Goal: Find contact information: Find contact information

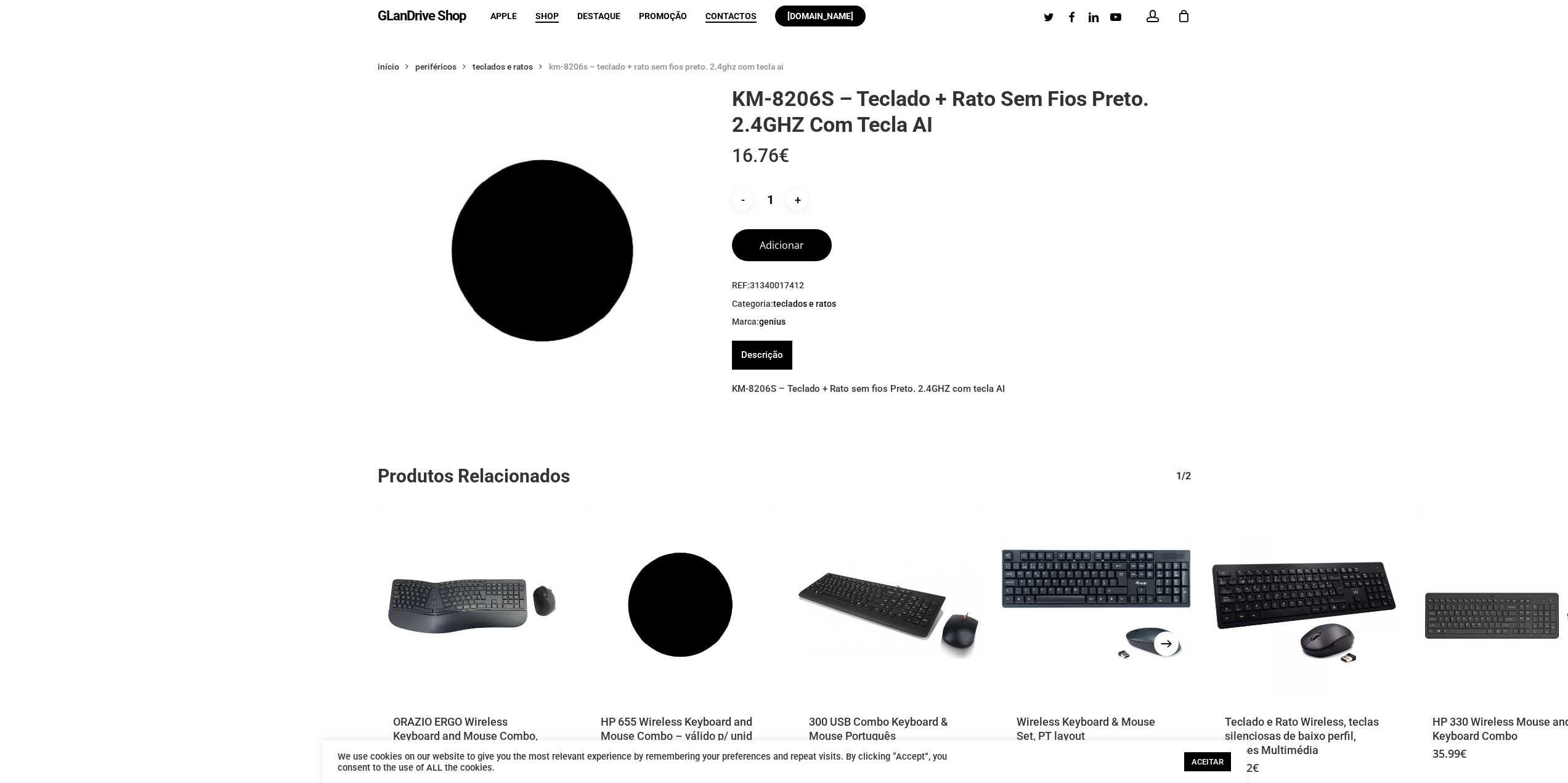
click at [730, 18] on span "Contactos" at bounding box center [731, 16] width 51 height 10
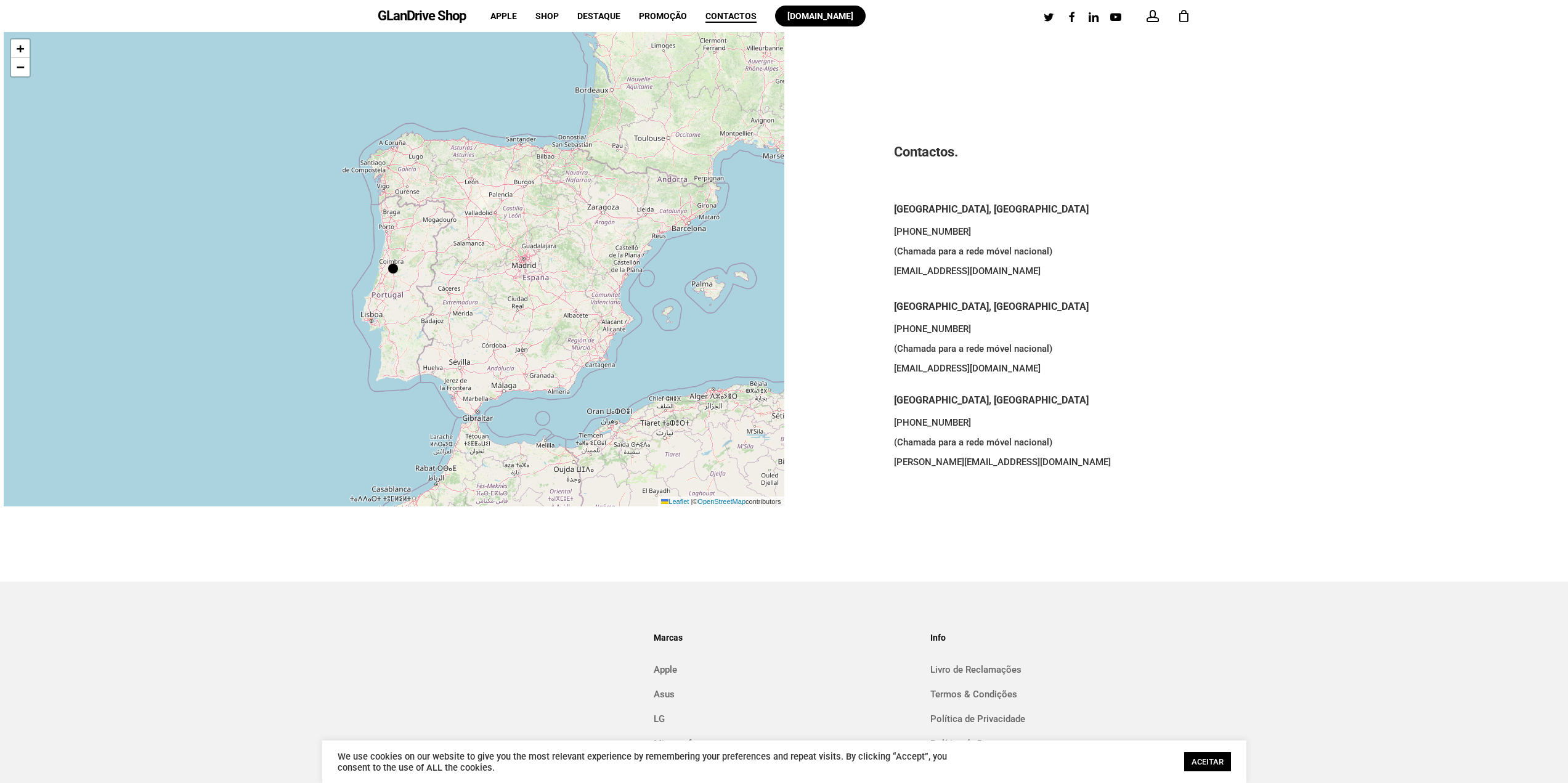
click at [919, 206] on h5 "[GEOGRAPHIC_DATA], [GEOGRAPHIC_DATA]" at bounding box center [1175, 209] width 561 height 16
